Goal: Information Seeking & Learning: Learn about a topic

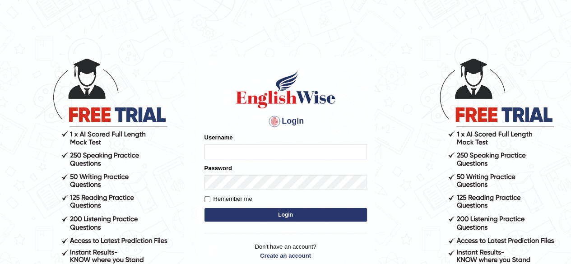
type input "benetta_parramatta"
click at [239, 211] on button "Login" at bounding box center [286, 215] width 163 height 14
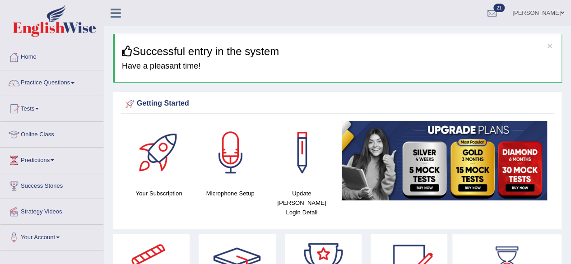
click at [239, 211] on div "Your Subscription Microphone Setup Update Pearson Login Detail" at bounding box center [337, 172] width 433 height 103
click at [52, 84] on link "Practice Questions" at bounding box center [51, 81] width 103 height 23
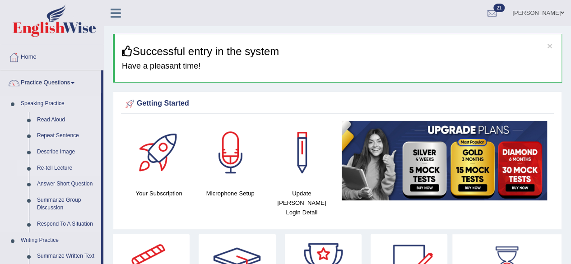
click at [57, 166] on link "Re-tell Lecture" at bounding box center [67, 168] width 68 height 16
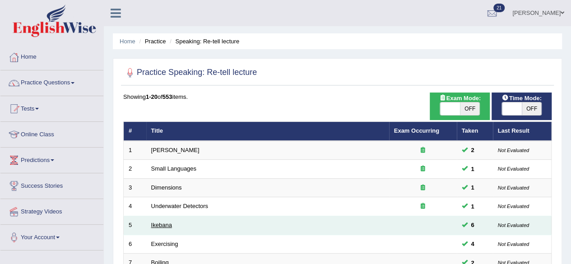
click at [159, 225] on link "Ikebana" at bounding box center [161, 225] width 21 height 7
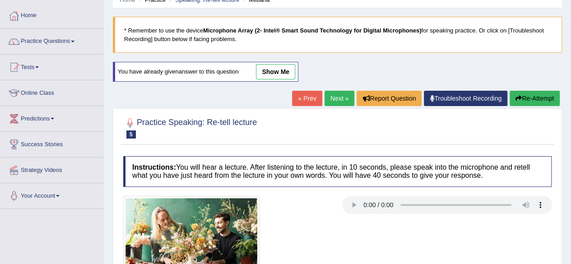
scroll to position [34, 0]
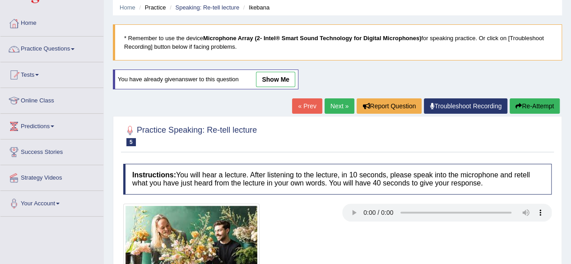
click at [338, 101] on link "Next »" at bounding box center [340, 105] width 30 height 15
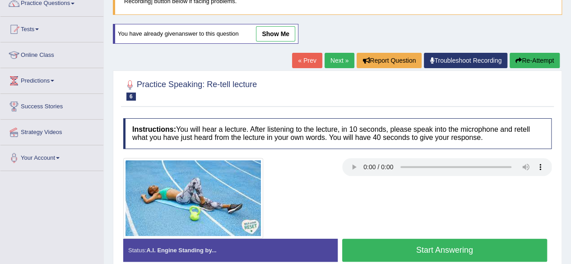
scroll to position [81, 0]
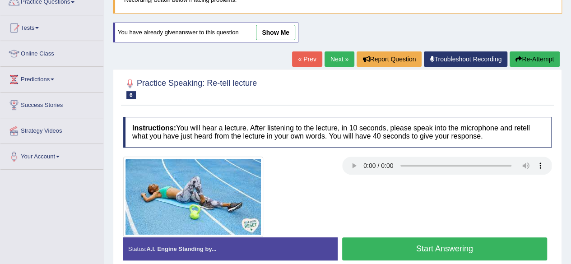
click at [361, 195] on div at bounding box center [338, 197] width 438 height 80
click at [402, 240] on button "Start Answering" at bounding box center [445, 249] width 206 height 23
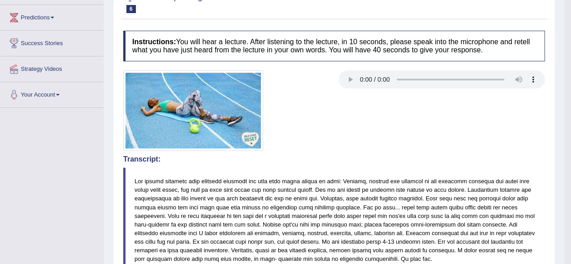
scroll to position [0, 0]
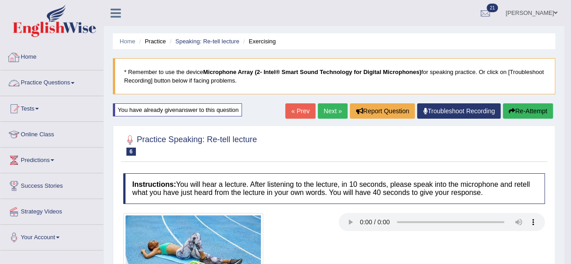
click at [60, 81] on link "Practice Questions" at bounding box center [51, 81] width 103 height 23
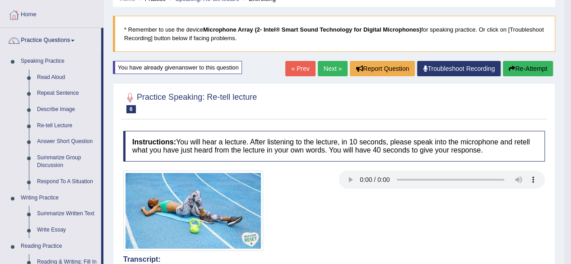
scroll to position [41, 0]
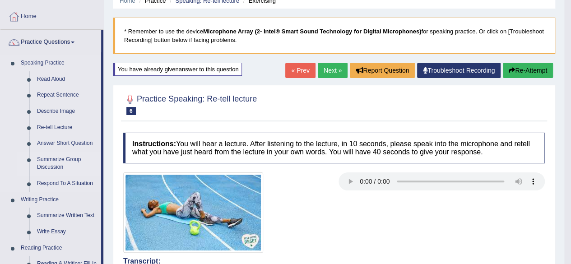
click at [52, 159] on link "Summarize Group Discussion" at bounding box center [67, 164] width 68 height 24
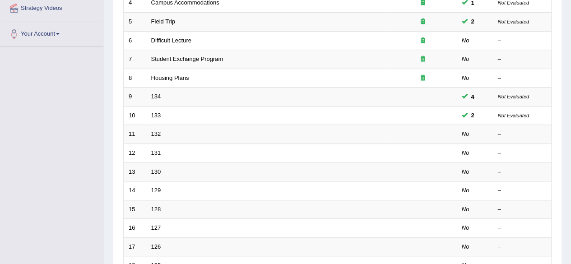
scroll to position [208, 0]
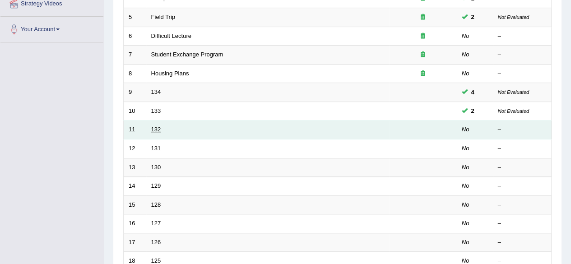
click at [157, 131] on link "132" at bounding box center [156, 129] width 10 height 7
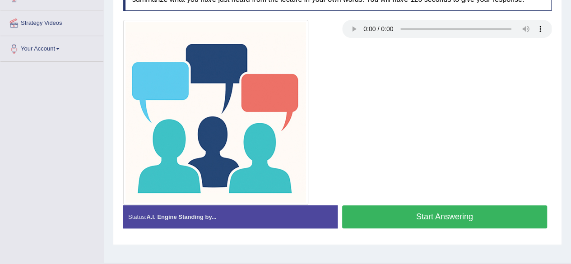
scroll to position [191, 0]
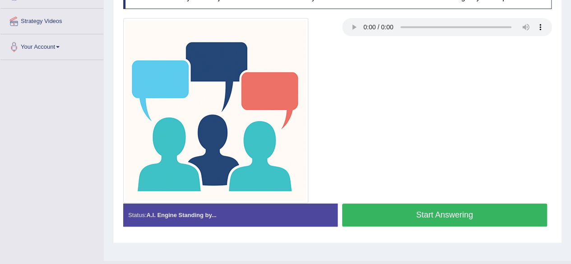
click at [436, 212] on button "Start Answering" at bounding box center [445, 215] width 206 height 23
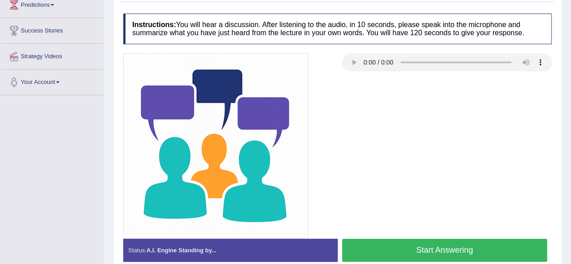
scroll to position [156, 0]
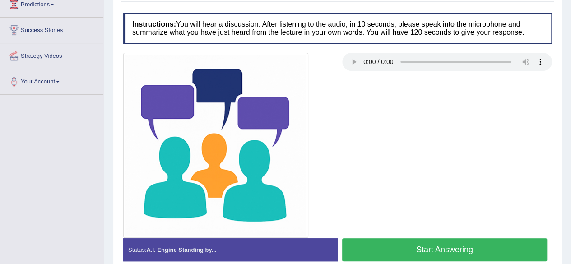
click at [492, 244] on button "Start Answering" at bounding box center [445, 250] width 206 height 23
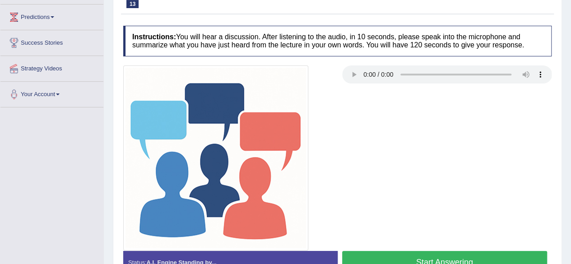
scroll to position [210, 0]
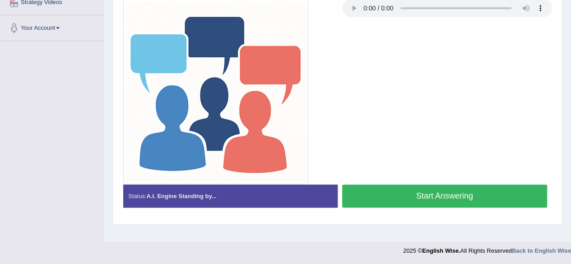
click at [493, 194] on button "Start Answering" at bounding box center [445, 196] width 206 height 23
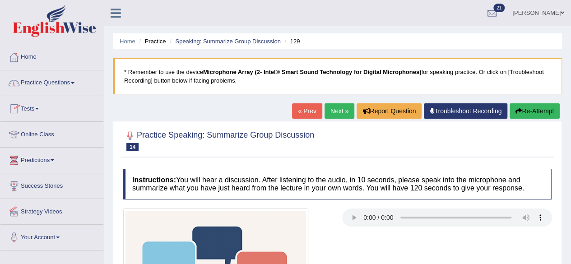
click at [57, 78] on link "Practice Questions" at bounding box center [51, 81] width 103 height 23
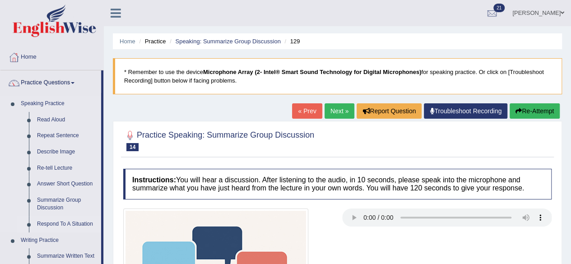
click at [63, 224] on link "Respond To A Situation" at bounding box center [67, 224] width 68 height 16
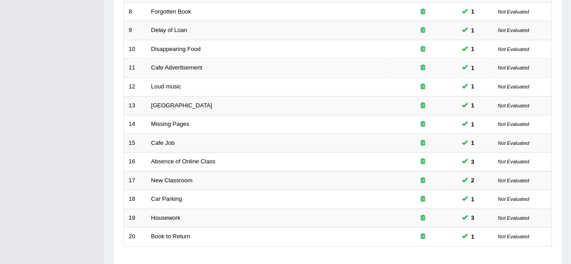
scroll to position [329, 0]
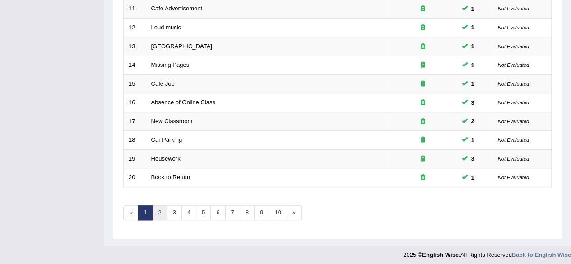
click at [160, 209] on link "2" at bounding box center [159, 213] width 15 height 15
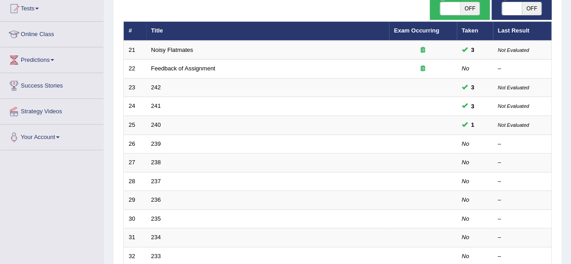
scroll to position [102, 0]
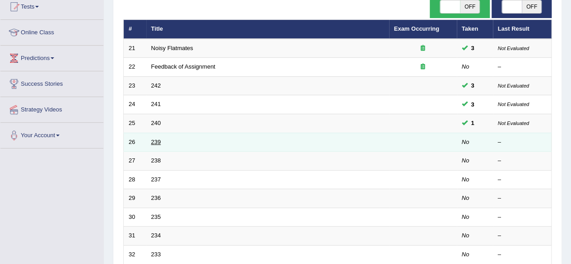
click at [157, 142] on link "239" at bounding box center [156, 142] width 10 height 7
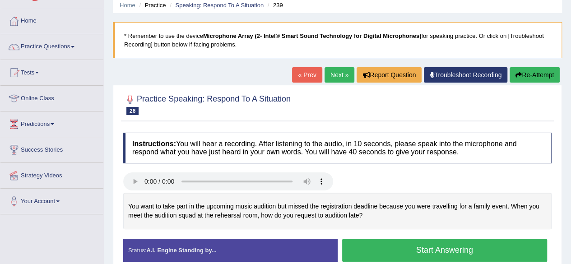
scroll to position [37, 0]
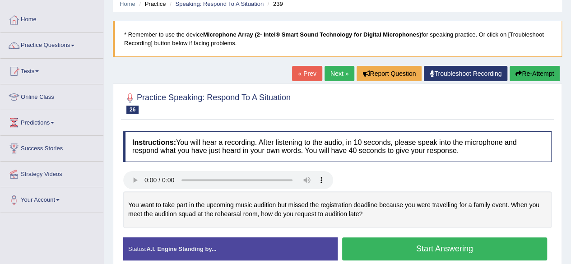
click at [368, 248] on button "Start Answering" at bounding box center [445, 249] width 206 height 23
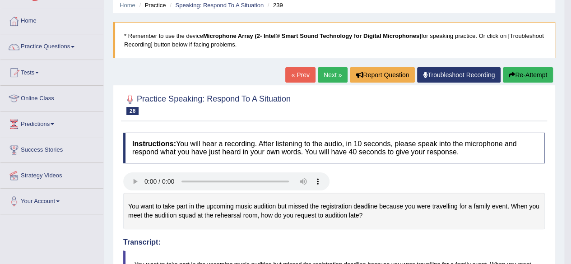
scroll to position [33, 0]
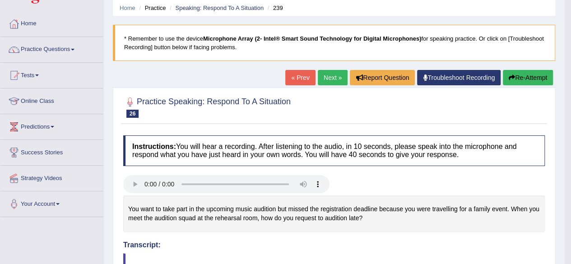
click at [333, 81] on link "Next »" at bounding box center [333, 77] width 30 height 15
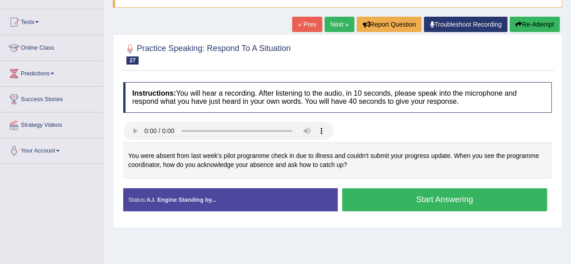
scroll to position [88, 0]
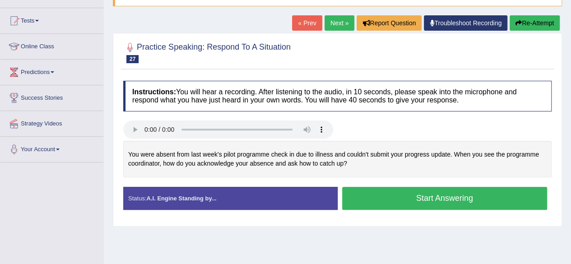
click at [309, 230] on div "Home Practice Speaking: Respond To A Situation 238 * Remember to use the device…" at bounding box center [338, 138] width 468 height 452
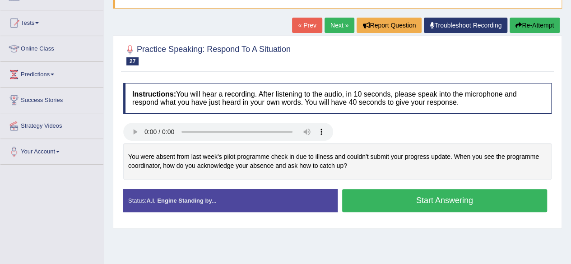
scroll to position [83, 0]
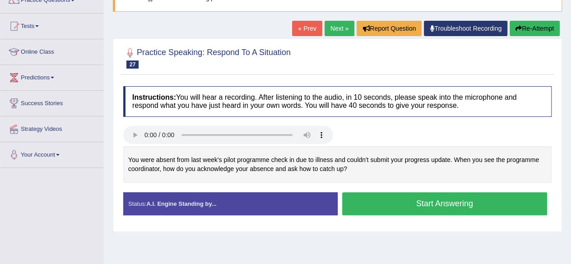
click at [476, 197] on button "Start Answering" at bounding box center [445, 203] width 206 height 23
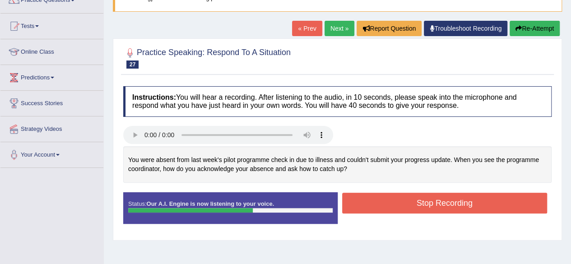
click at [476, 197] on button "Stop Recording" at bounding box center [445, 203] width 206 height 21
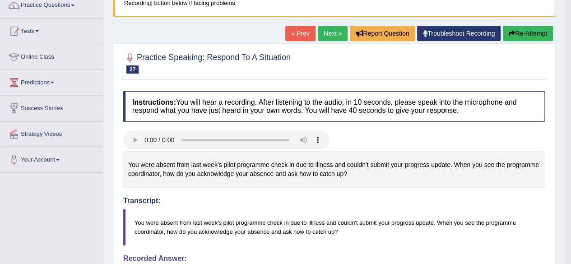
scroll to position [75, 0]
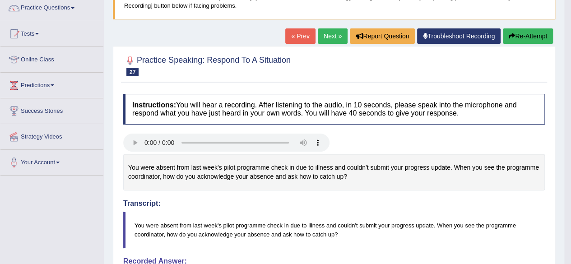
click at [326, 33] on link "Next »" at bounding box center [333, 35] width 30 height 15
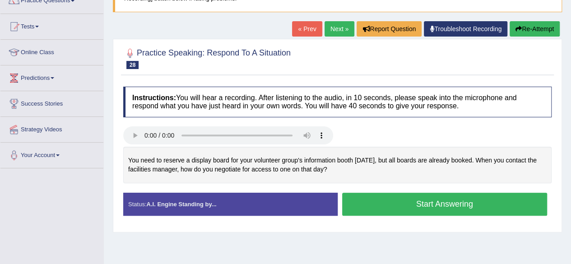
scroll to position [85, 0]
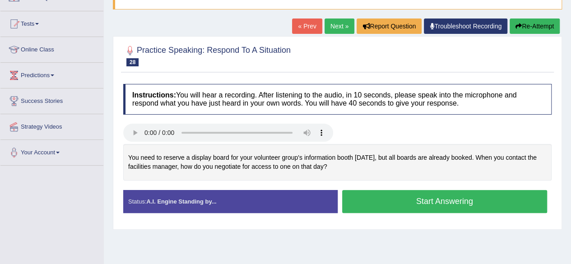
click at [490, 203] on button "Start Answering" at bounding box center [445, 201] width 206 height 23
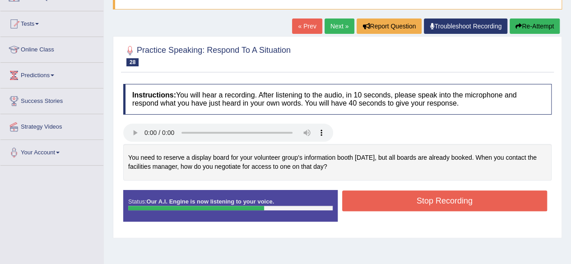
click at [490, 203] on button "Stop Recording" at bounding box center [445, 201] width 206 height 21
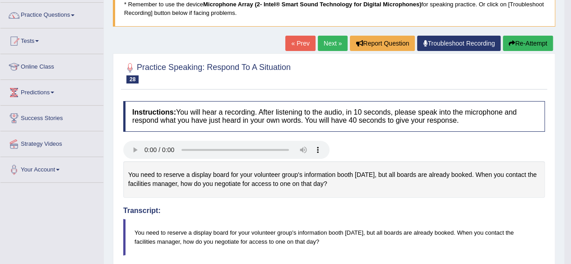
scroll to position [50, 0]
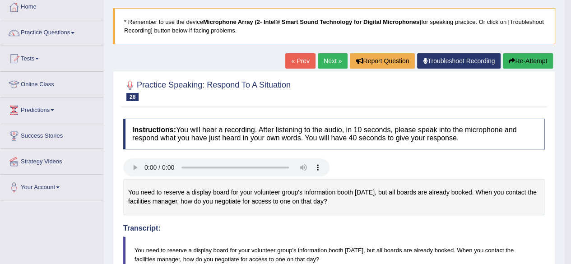
click at [538, 61] on button "Re-Attempt" at bounding box center [528, 60] width 50 height 15
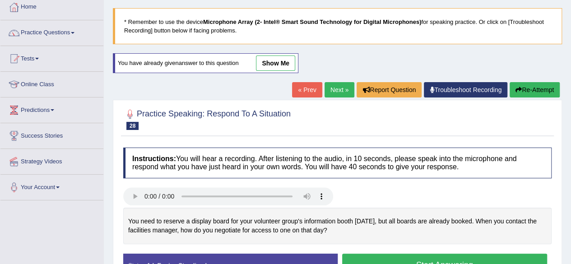
click at [487, 259] on button "Start Answering" at bounding box center [445, 265] width 206 height 23
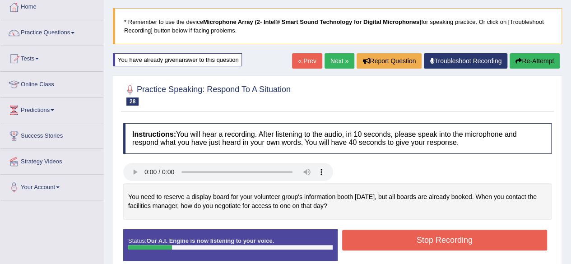
click at [457, 231] on button "Stop Recording" at bounding box center [445, 240] width 206 height 21
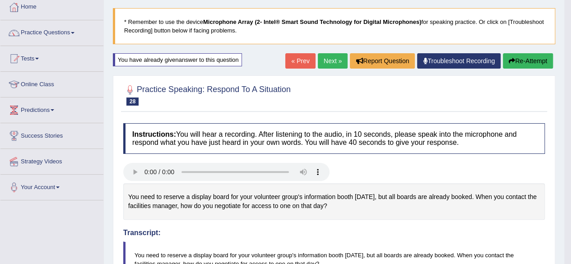
click at [525, 62] on button "Re-Attempt" at bounding box center [528, 60] width 50 height 15
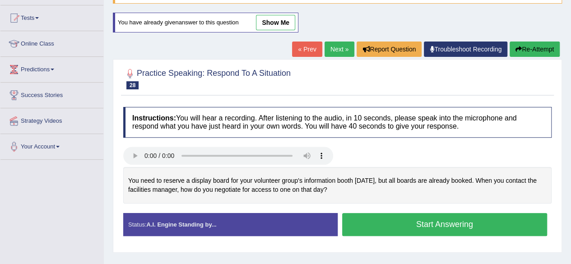
scroll to position [95, 0]
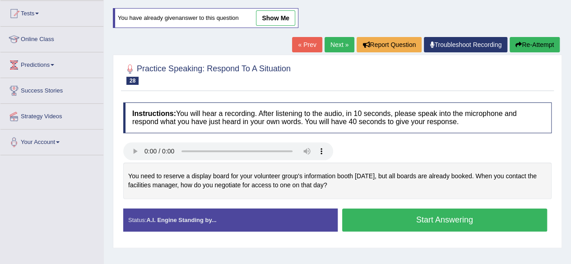
click at [505, 215] on button "Start Answering" at bounding box center [445, 220] width 206 height 23
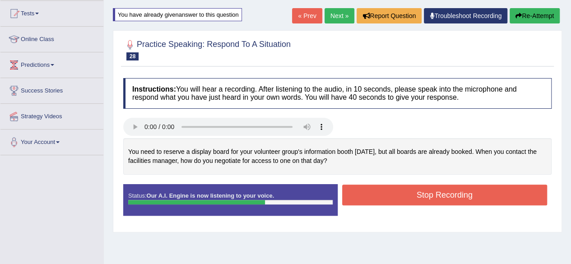
click at [456, 202] on button "Stop Recording" at bounding box center [445, 195] width 206 height 21
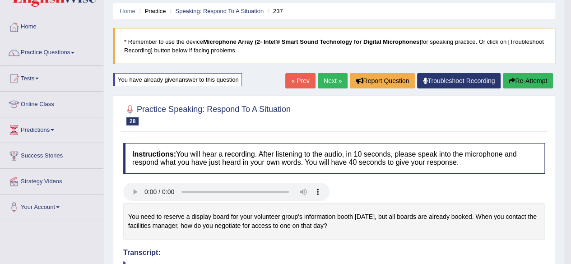
scroll to position [0, 0]
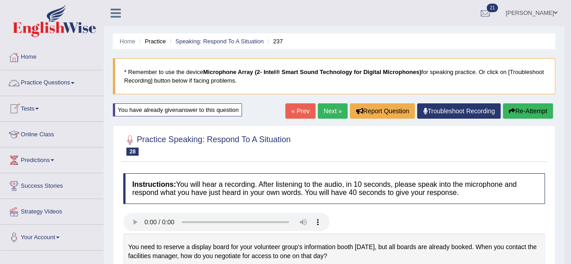
click at [42, 82] on link "Practice Questions" at bounding box center [51, 81] width 103 height 23
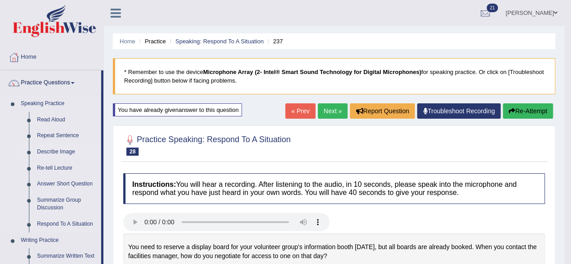
click at [50, 152] on link "Describe Image" at bounding box center [67, 152] width 68 height 16
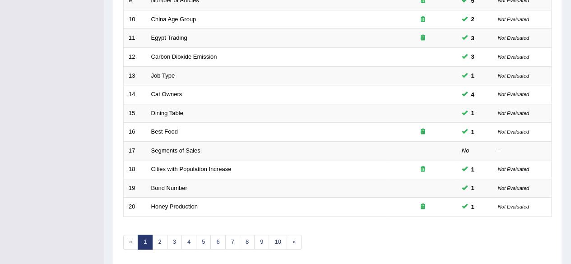
scroll to position [329, 0]
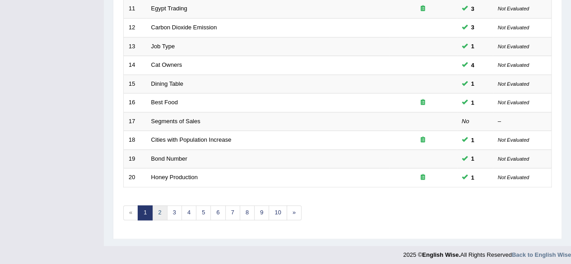
click at [161, 210] on link "2" at bounding box center [159, 213] width 15 height 15
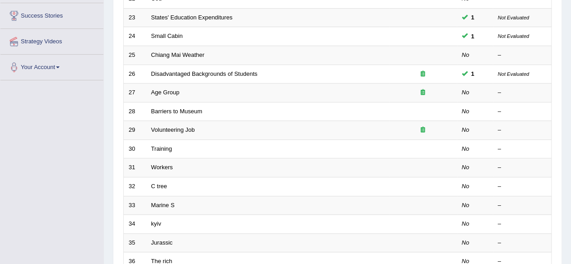
scroll to position [172, 0]
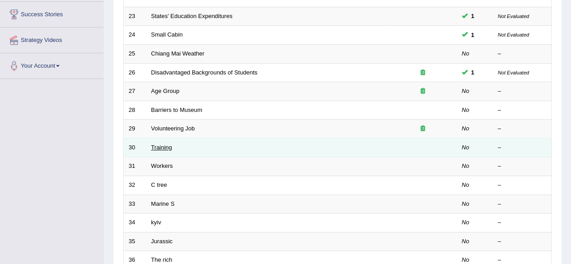
click at [168, 144] on link "Training" at bounding box center [161, 147] width 21 height 7
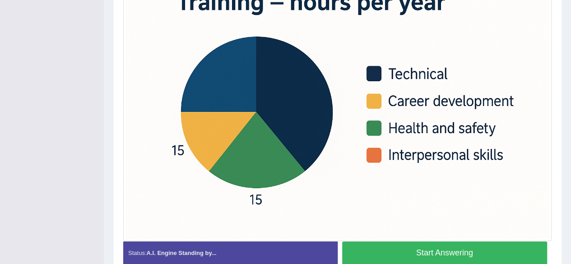
scroll to position [254, 0]
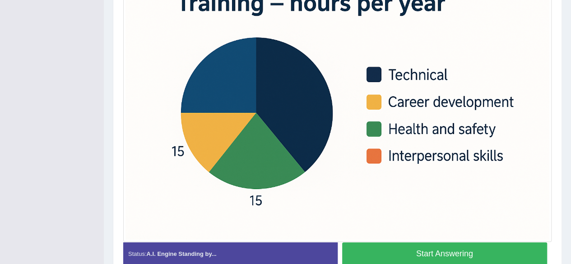
click at [516, 243] on button "Start Answering" at bounding box center [445, 254] width 206 height 23
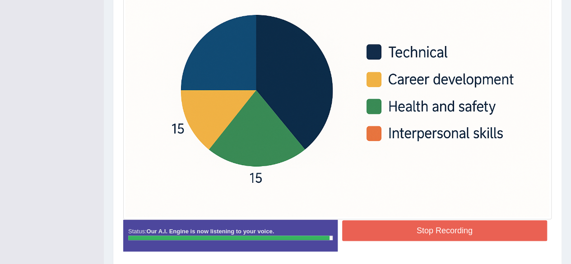
scroll to position [308, 0]
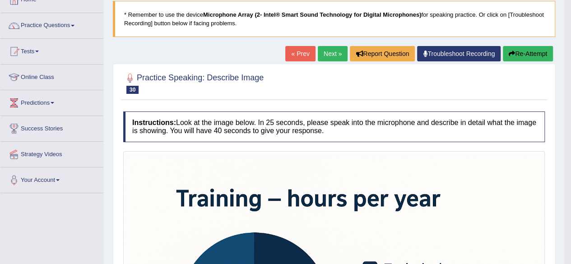
scroll to position [55, 0]
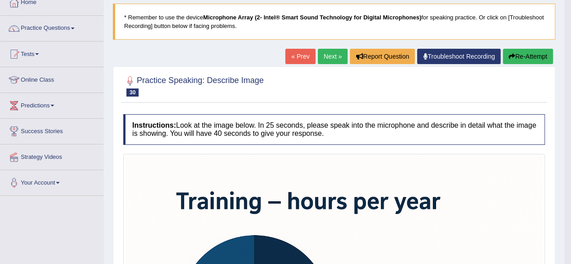
click at [535, 53] on button "Re-Attempt" at bounding box center [528, 56] width 50 height 15
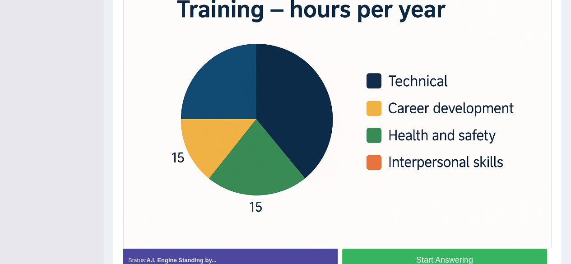
scroll to position [276, 0]
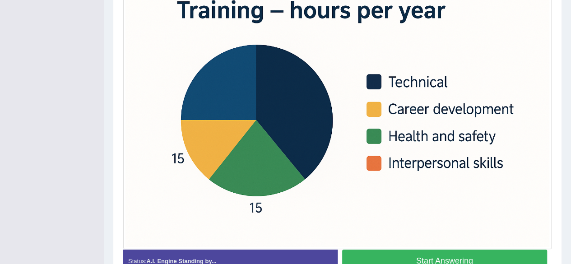
click at [502, 257] on button "Start Answering" at bounding box center [445, 261] width 206 height 23
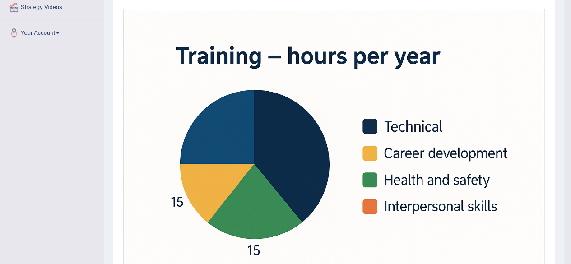
scroll to position [207, 0]
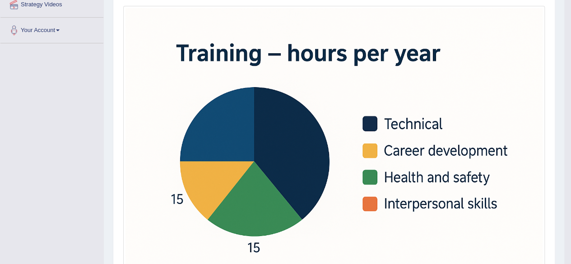
drag, startPoint x: 573, startPoint y: 222, endPoint x: 547, endPoint y: 211, distance: 28.4
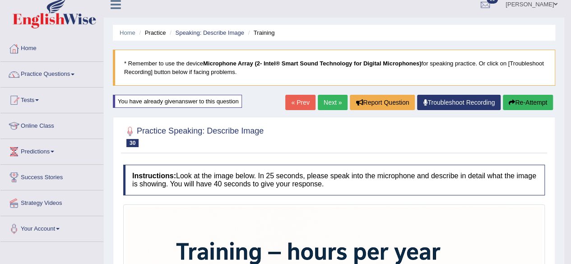
scroll to position [8, 0]
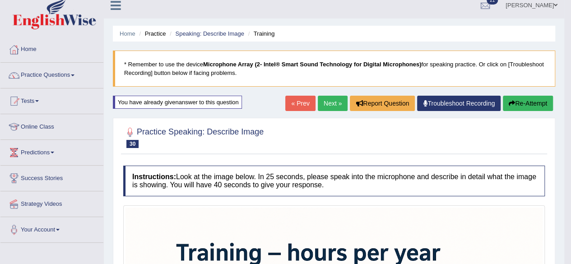
click at [542, 100] on button "Re-Attempt" at bounding box center [528, 103] width 50 height 15
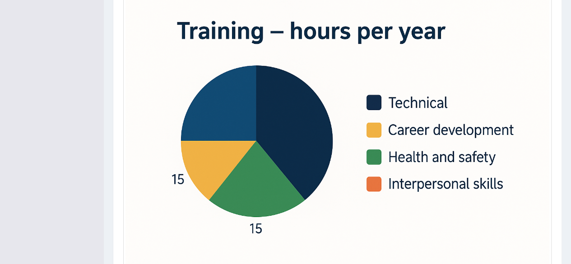
scroll to position [273, 0]
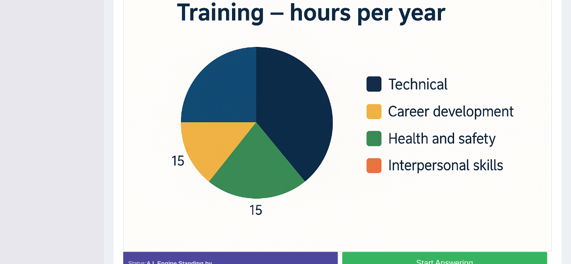
click at [517, 258] on button "Start Answering" at bounding box center [445, 263] width 206 height 23
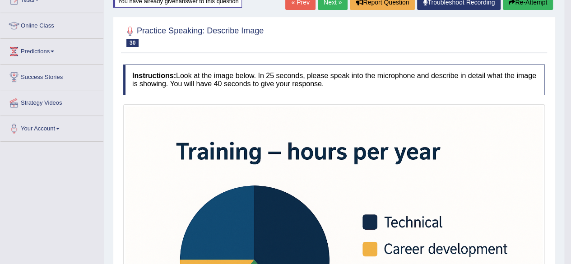
scroll to position [97, 0]
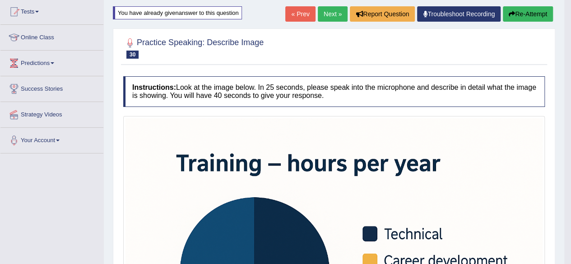
click at [533, 14] on button "Re-Attempt" at bounding box center [528, 13] width 50 height 15
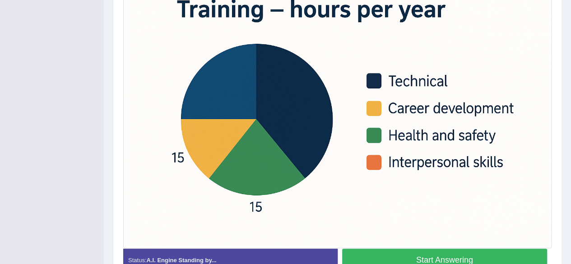
scroll to position [274, 0]
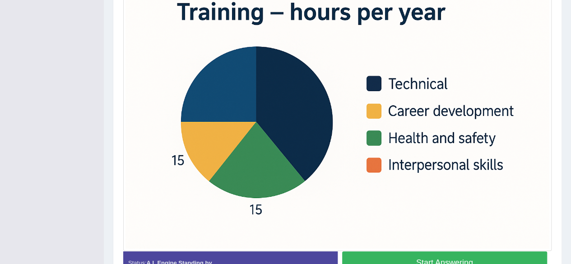
click at [482, 256] on button "Start Answering" at bounding box center [445, 263] width 206 height 23
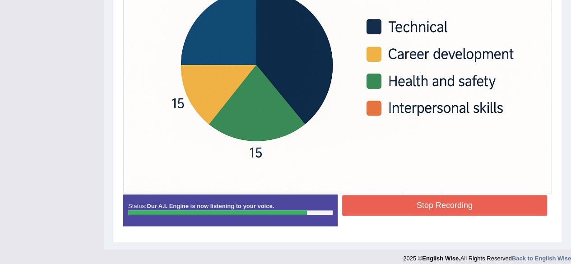
scroll to position [309, 0]
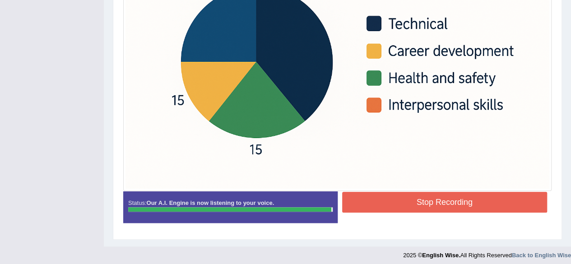
click at [473, 197] on button "Stop Recording" at bounding box center [445, 202] width 206 height 21
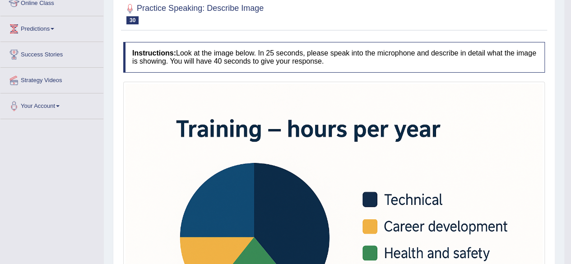
scroll to position [63, 0]
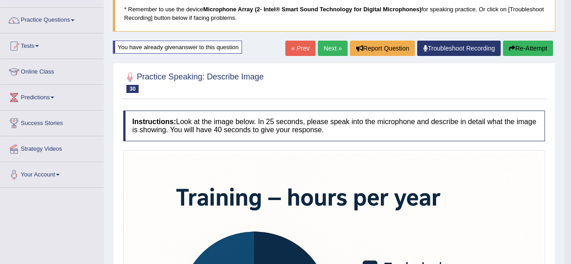
click at [329, 48] on link "Next »" at bounding box center [333, 48] width 30 height 15
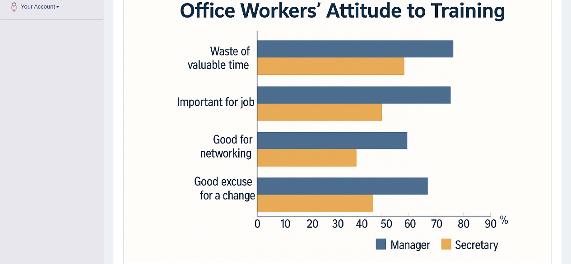
scroll to position [235, 0]
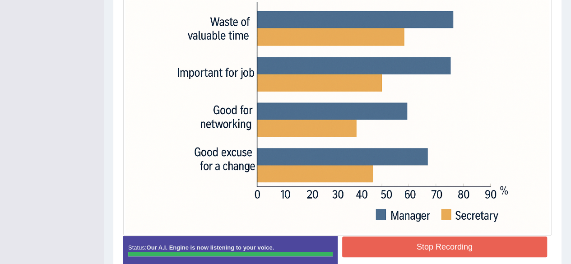
scroll to position [241, 0]
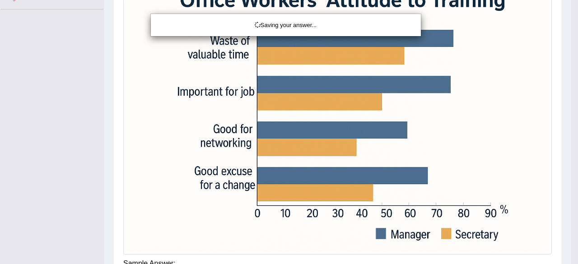
drag, startPoint x: 574, startPoint y: 202, endPoint x: 572, endPoint y: 208, distance: 6.5
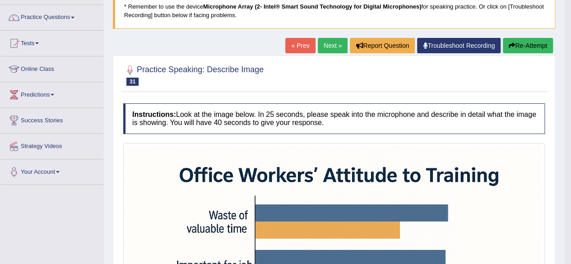
scroll to position [54, 0]
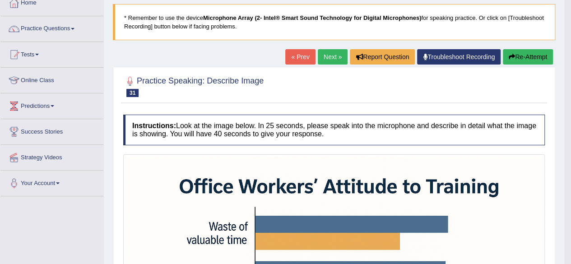
click at [539, 57] on button "Re-Attempt" at bounding box center [528, 56] width 50 height 15
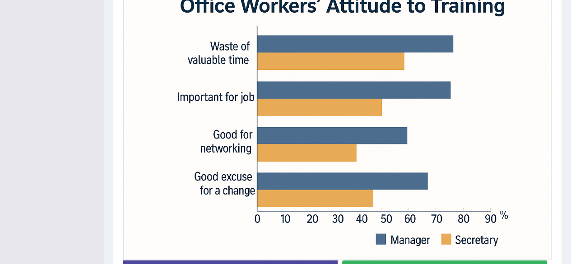
scroll to position [264, 0]
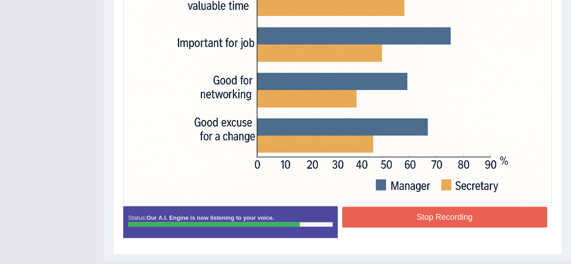
scroll to position [298, 0]
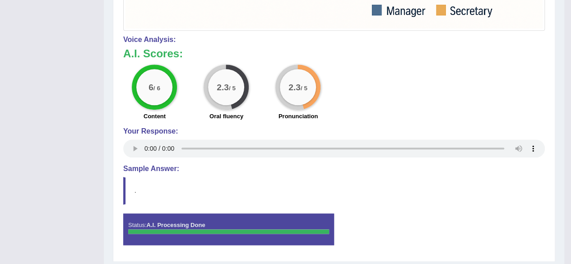
drag, startPoint x: 575, startPoint y: 230, endPoint x: 557, endPoint y: 284, distance: 57.0
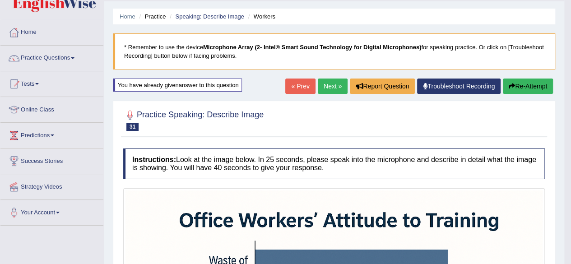
scroll to position [19, 0]
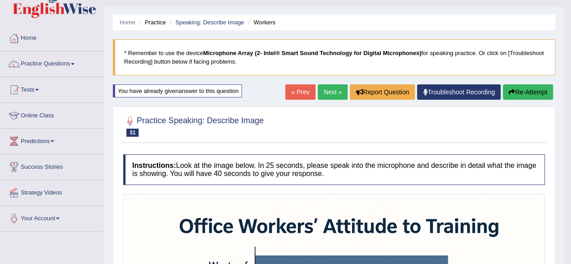
click at [332, 87] on link "Next »" at bounding box center [333, 91] width 30 height 15
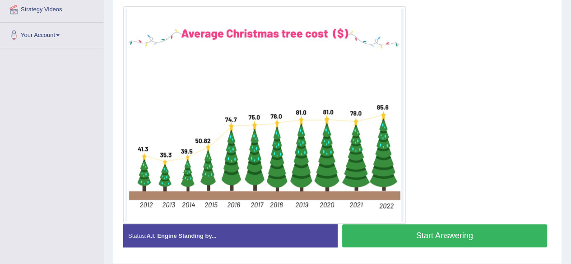
scroll to position [207, 0]
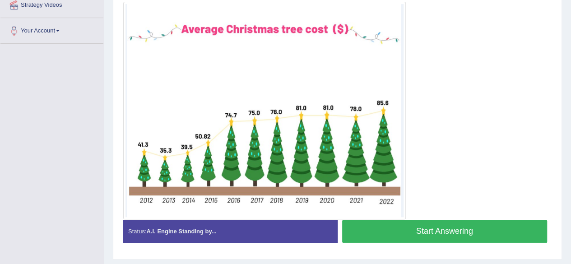
click at [512, 224] on button "Start Answering" at bounding box center [445, 231] width 206 height 23
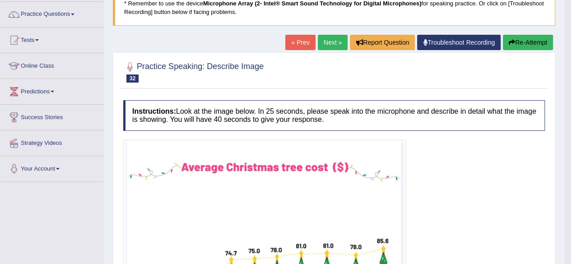
scroll to position [64, 0]
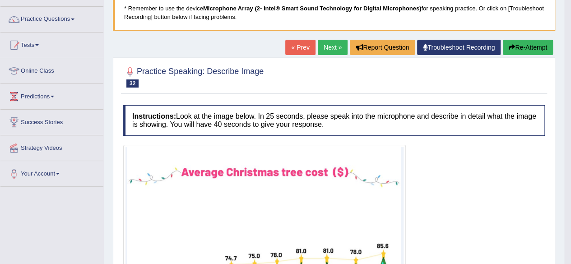
click at [534, 46] on button "Re-Attempt" at bounding box center [528, 47] width 50 height 15
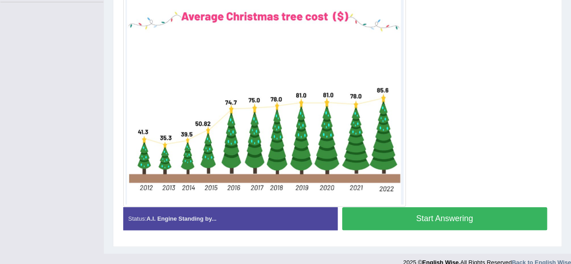
scroll to position [249, 0]
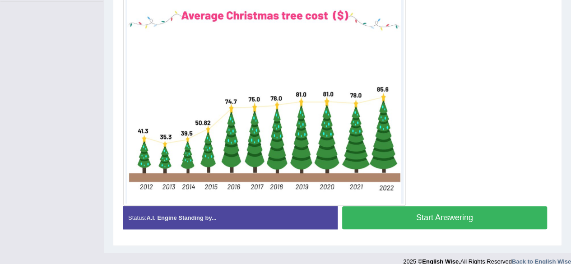
click at [496, 213] on button "Start Answering" at bounding box center [445, 217] width 206 height 23
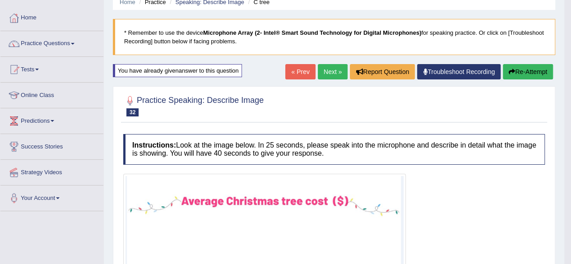
scroll to position [37, 0]
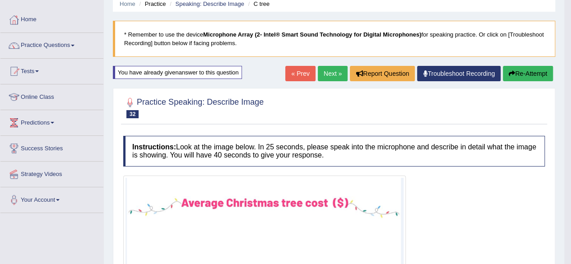
click at [527, 72] on button "Re-Attempt" at bounding box center [528, 73] width 50 height 15
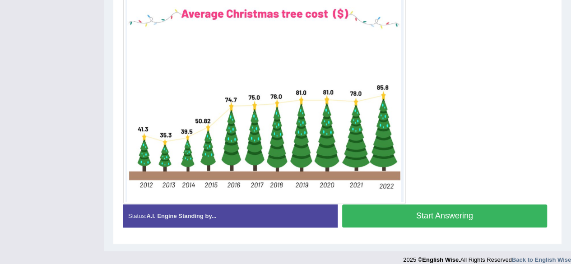
scroll to position [249, 0]
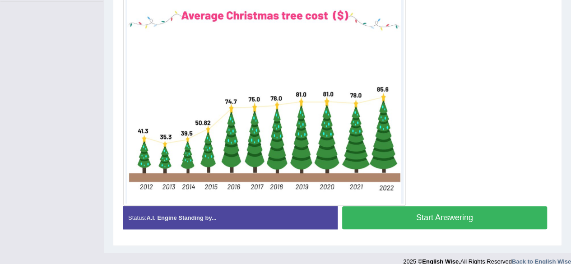
click at [495, 211] on button "Start Answering" at bounding box center [445, 217] width 206 height 23
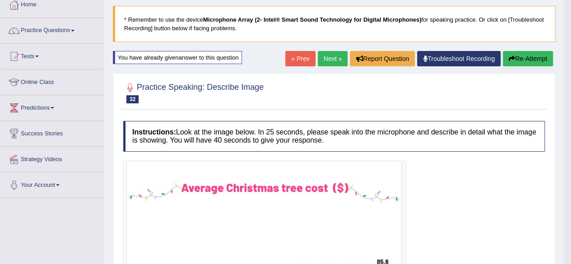
scroll to position [48, 0]
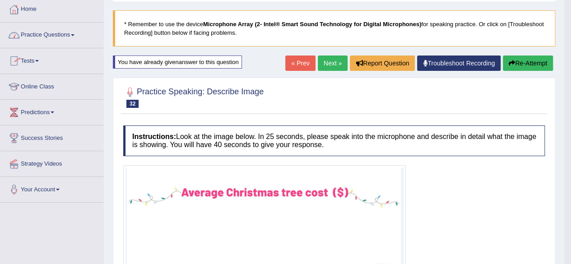
click at [53, 34] on link "Practice Questions" at bounding box center [51, 34] width 103 height 23
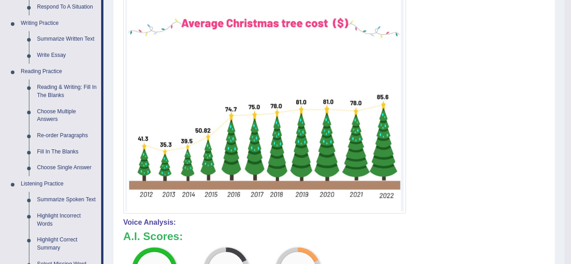
scroll to position [218, 0]
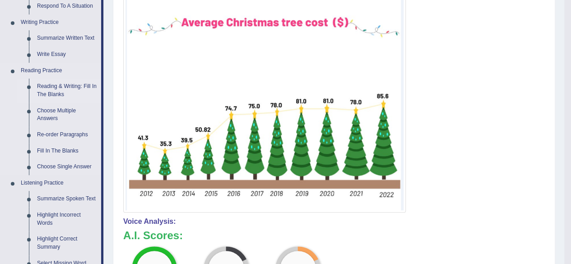
click at [82, 84] on link "Reading & Writing: Fill In The Blanks" at bounding box center [67, 91] width 68 height 24
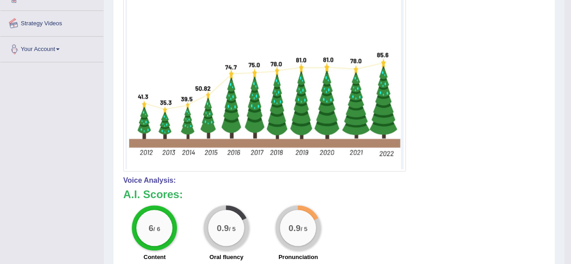
scroll to position [348, 0]
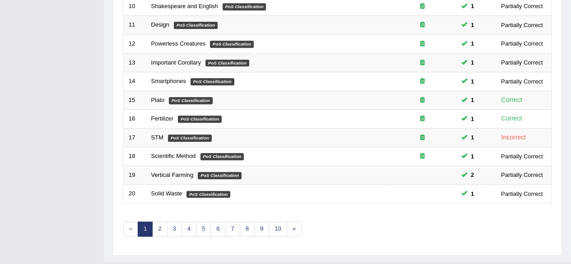
scroll to position [329, 0]
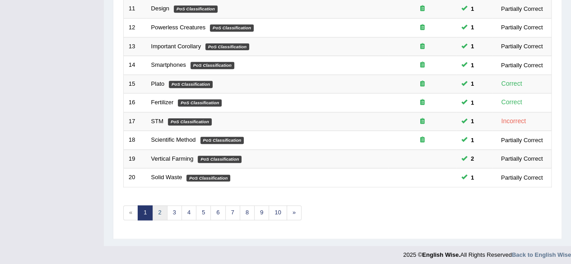
click at [159, 208] on link "2" at bounding box center [159, 213] width 15 height 15
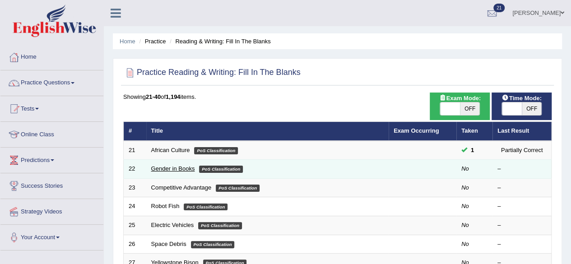
click at [166, 167] on link "Gender in Books" at bounding box center [173, 168] width 44 height 7
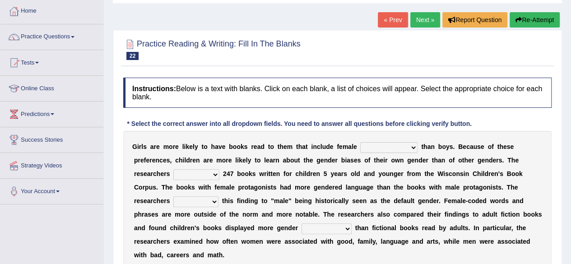
scroll to position [50, 0]
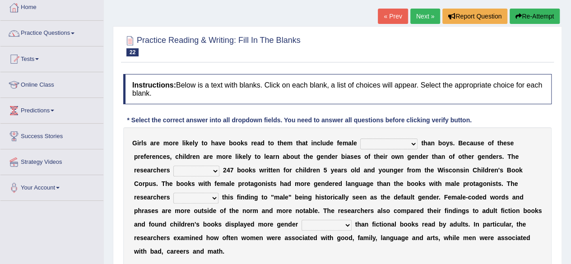
click at [412, 143] on select "protagonists cosmogonists agonists expressionists" at bounding box center [389, 144] width 57 height 11
select select "expressionists"
click at [361, 139] on select "protagonists cosmogonists agonists expressionists" at bounding box center [389, 144] width 57 height 11
click at [214, 175] on select "hydrolyzed paralyzed catalyzed analyzed" at bounding box center [196, 171] width 46 height 11
select select "analyzed"
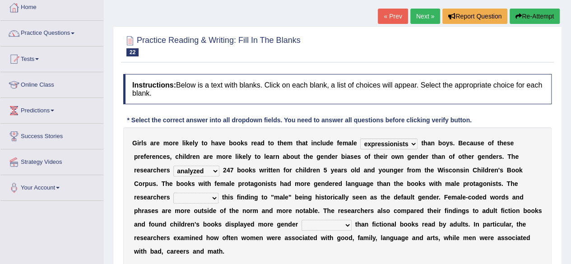
click at [173, 166] on select "hydrolyzed paralyzed catalyzed analyzed" at bounding box center [196, 171] width 46 height 11
click at [213, 171] on select "hydrolyzed paralyzed catalyzed analyzed" at bounding box center [196, 171] width 46 height 11
click at [243, 194] on b "n" at bounding box center [243, 197] width 4 height 7
click at [211, 199] on select "contribute tribute distribute attribute" at bounding box center [195, 198] width 45 height 11
select select "contribute"
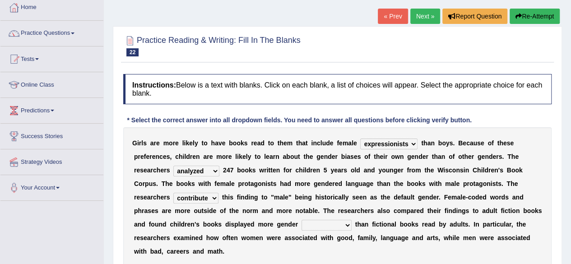
click at [173, 193] on select "contribute tribute distribute attribute" at bounding box center [195, 198] width 45 height 11
click at [346, 225] on select "stereotypes teletypes prototypes electrotypes" at bounding box center [327, 225] width 50 height 11
select select "stereotypes"
click at [302, 220] on select "stereotypes teletypes prototypes electrotypes" at bounding box center [327, 225] width 50 height 11
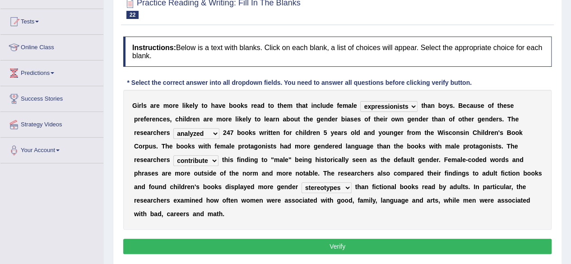
scroll to position [89, 0]
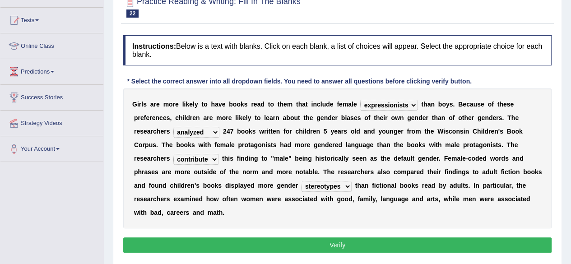
click at [466, 244] on button "Verify" at bounding box center [337, 245] width 429 height 15
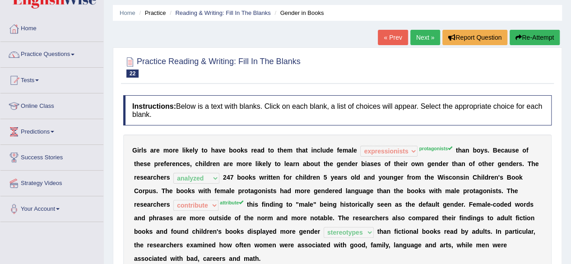
scroll to position [10, 0]
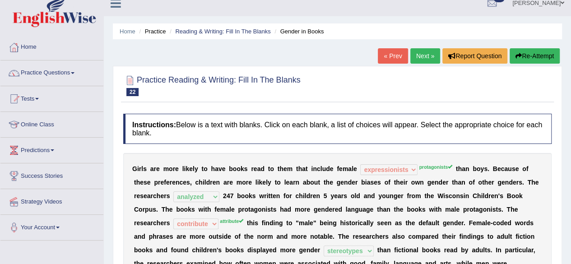
click at [417, 56] on link "Next »" at bounding box center [426, 55] width 30 height 15
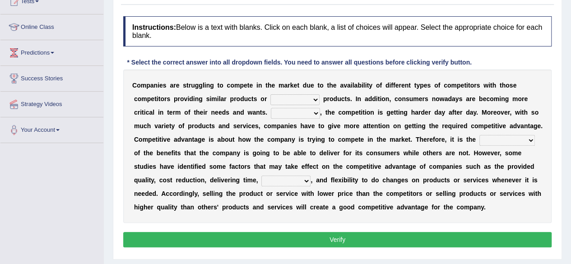
scroll to position [110, 0]
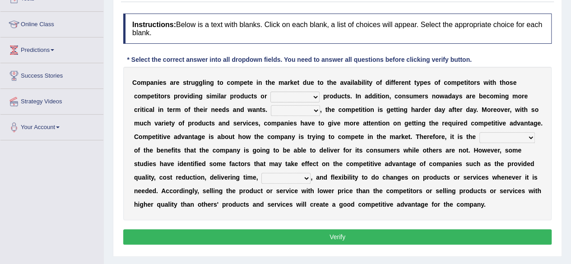
click at [316, 94] on select "constitution restitution substitution institution" at bounding box center [295, 97] width 49 height 11
select select "substitution"
click at [271, 92] on select "constitution restitution substitution institution" at bounding box center [295, 97] width 49 height 11
click at [316, 111] on select "However Instead Additionally Therefore" at bounding box center [295, 110] width 49 height 11
select select "Instead"
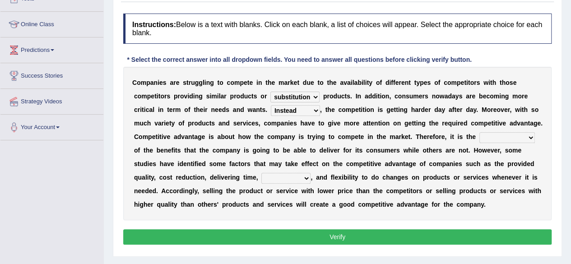
click at [271, 105] on select "However Instead Additionally Therefore" at bounding box center [295, 110] width 49 height 11
click at [530, 137] on select "dissemination ordination determination incarnation" at bounding box center [508, 137] width 56 height 11
select select "determination"
click at [480, 132] on select "dissemination ordination determination incarnation" at bounding box center [508, 137] width 56 height 11
click at [305, 178] on select "captivation aggregation deprivation innovation" at bounding box center [286, 178] width 49 height 11
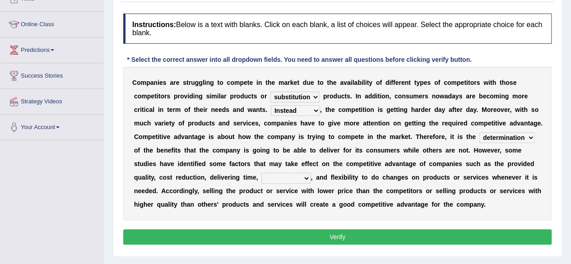
select select "captivation"
click at [262, 173] on select "captivation aggregation deprivation innovation" at bounding box center [286, 178] width 49 height 11
click at [339, 230] on button "Verify" at bounding box center [337, 236] width 429 height 15
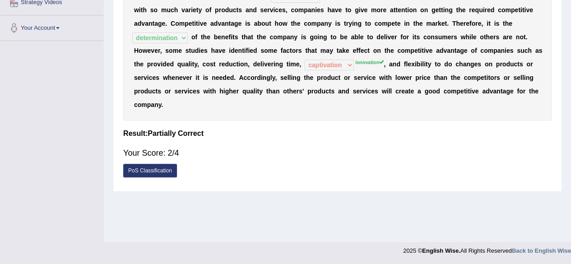
scroll to position [0, 0]
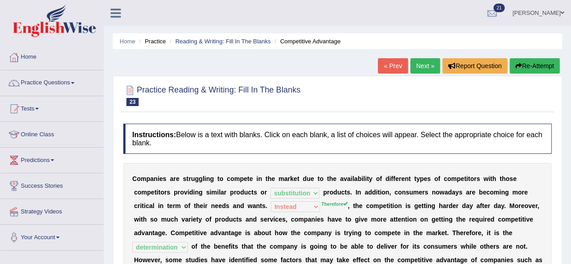
click at [426, 63] on link "Next »" at bounding box center [426, 65] width 30 height 15
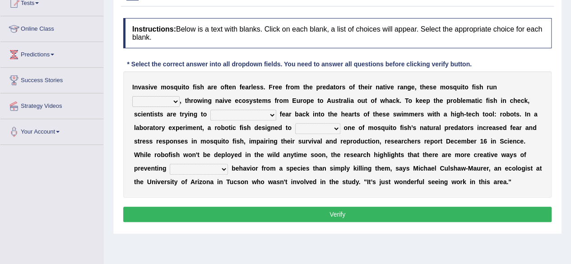
scroll to position [108, 0]
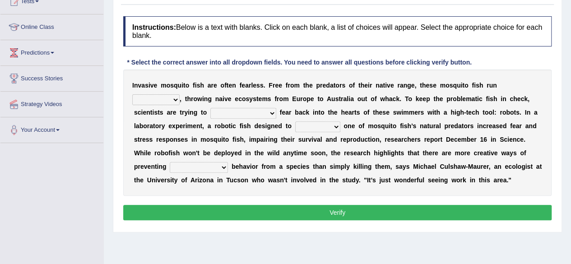
drag, startPoint x: 574, startPoint y: 120, endPoint x: 573, endPoint y: 174, distance: 53.8
click at [571, 157] on html "Toggle navigation Home Practice Questions Speaking Practice Read Aloud Repeat S…" at bounding box center [285, 24] width 571 height 264
click at [174, 97] on select "occupant flippant rampant concordant" at bounding box center [155, 99] width 47 height 11
select select "flippant"
click at [132, 94] on select "occupant flippant rampant concordant" at bounding box center [155, 99] width 47 height 11
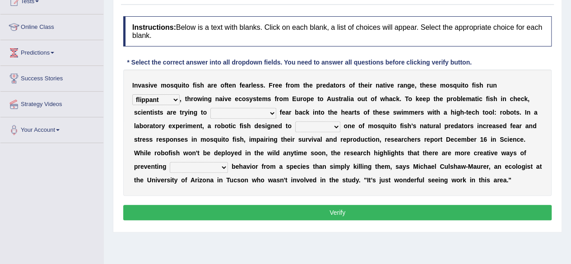
click at [249, 113] on select "accept spike strike [PERSON_NAME]" at bounding box center [244, 113] width 66 height 11
click at [211, 108] on select "accept spike strike [PERSON_NAME]" at bounding box center [244, 113] width 66 height 11
click at [251, 111] on select "accept spike strike [PERSON_NAME]" at bounding box center [244, 113] width 66 height 11
select select "spike"
click at [211, 108] on select "accept spike strike [PERSON_NAME]" at bounding box center [244, 113] width 66 height 11
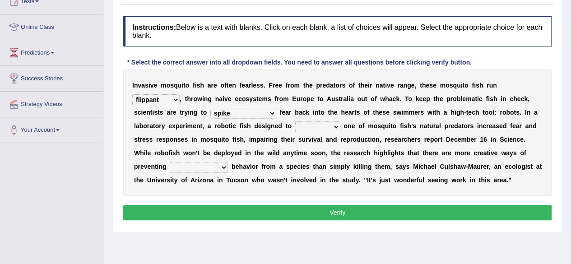
click at [333, 123] on select "bequest mimic battle conquest" at bounding box center [317, 127] width 45 height 11
select select "mimic"
click at [295, 122] on select "bequest mimic battle conquest" at bounding box center [317, 127] width 45 height 11
click at [335, 127] on select "bequest mimic battle conquest" at bounding box center [317, 127] width 45 height 11
click at [362, 183] on b at bounding box center [363, 180] width 4 height 7
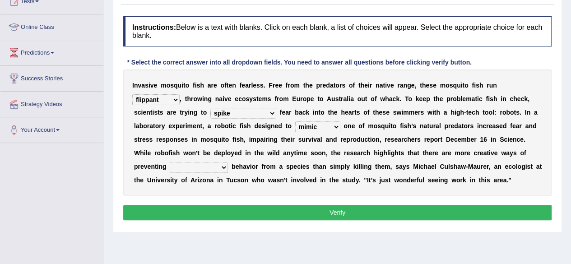
click at [223, 165] on select "unprivileged unprecedented uncharted unwanted" at bounding box center [199, 167] width 58 height 11
select select "unwanted"
click at [170, 162] on select "unprivileged unprecedented uncharted unwanted" at bounding box center [199, 167] width 58 height 11
click at [209, 215] on button "Verify" at bounding box center [337, 212] width 429 height 15
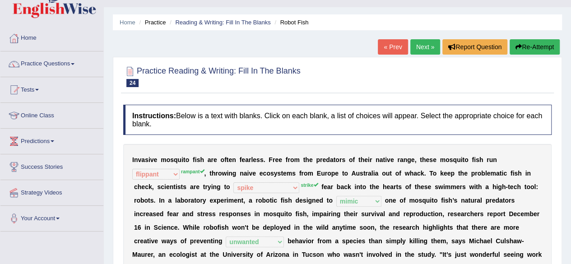
scroll to position [0, 0]
